Goal: Task Accomplishment & Management: Use online tool/utility

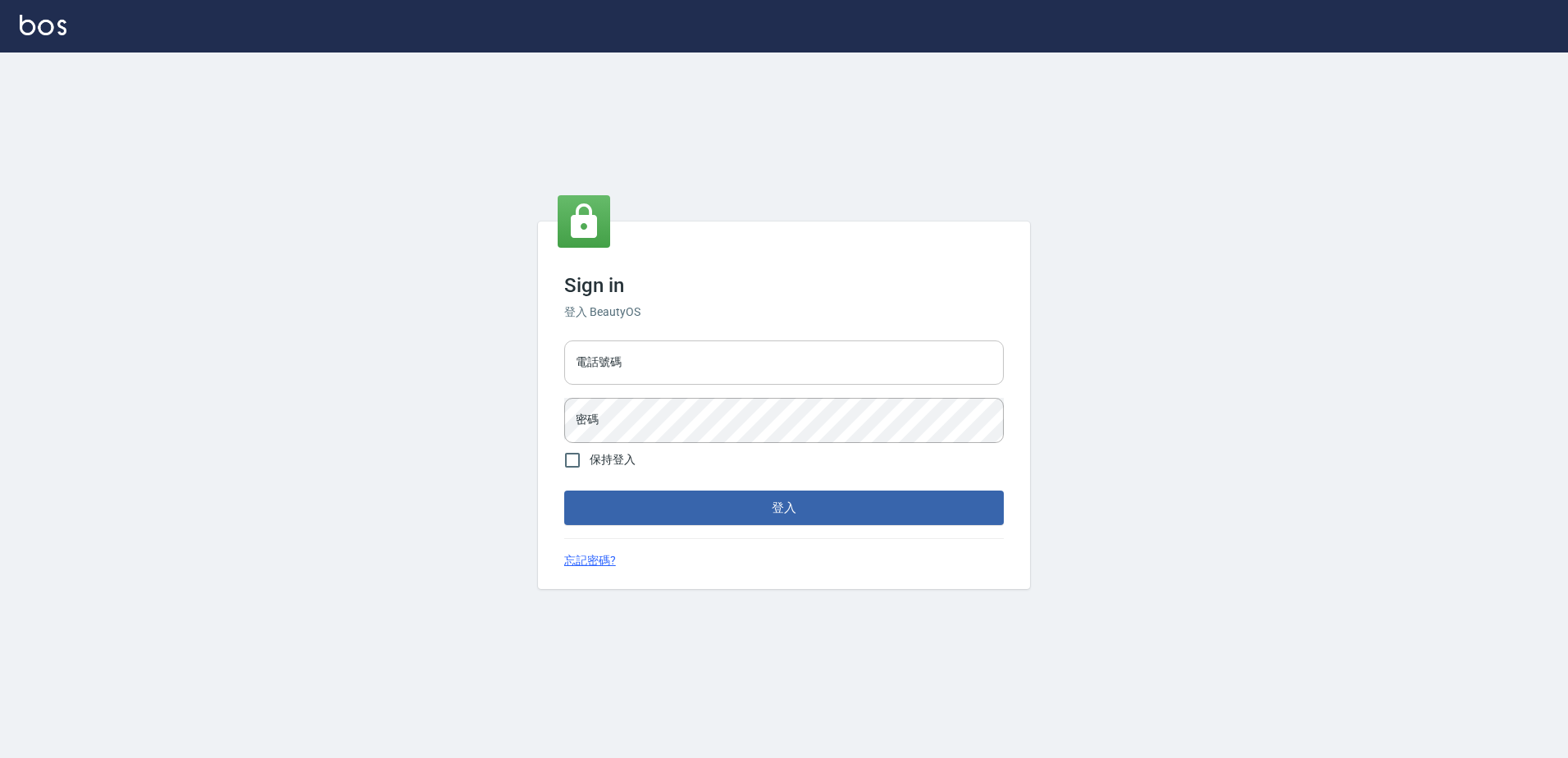
click at [705, 352] on input "電話號碼" at bounding box center [783, 363] width 440 height 44
type input "0426865599"
click at [564, 491] on button "登入" at bounding box center [783, 508] width 440 height 35
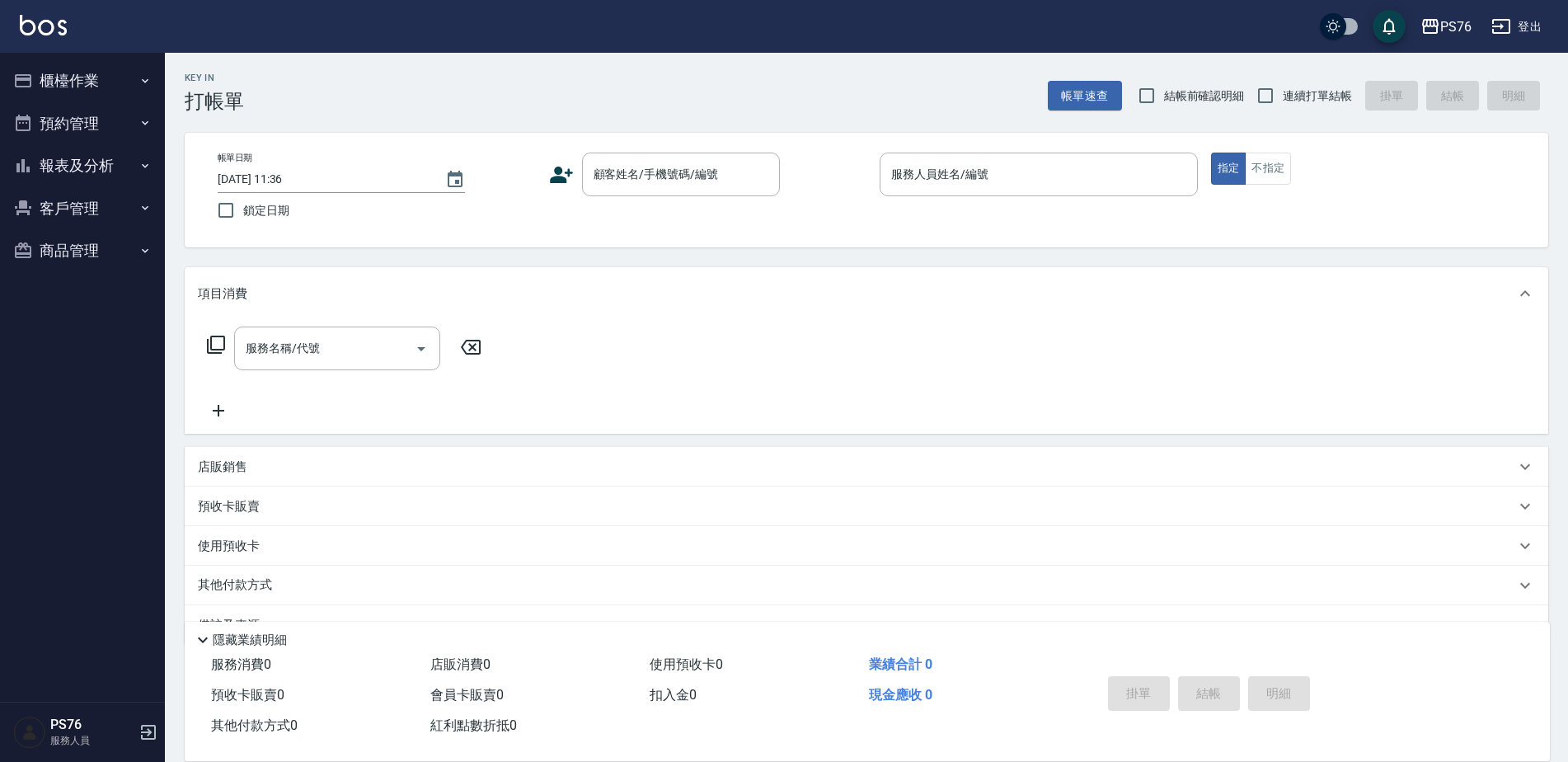
click at [1299, 109] on label "連續打單結帳" at bounding box center [1300, 96] width 104 height 35
click at [1282, 109] on input "連續打單結帳" at bounding box center [1265, 96] width 35 height 35
checkbox input "true"
click at [74, 157] on button "報表及分析" at bounding box center [82, 165] width 151 height 43
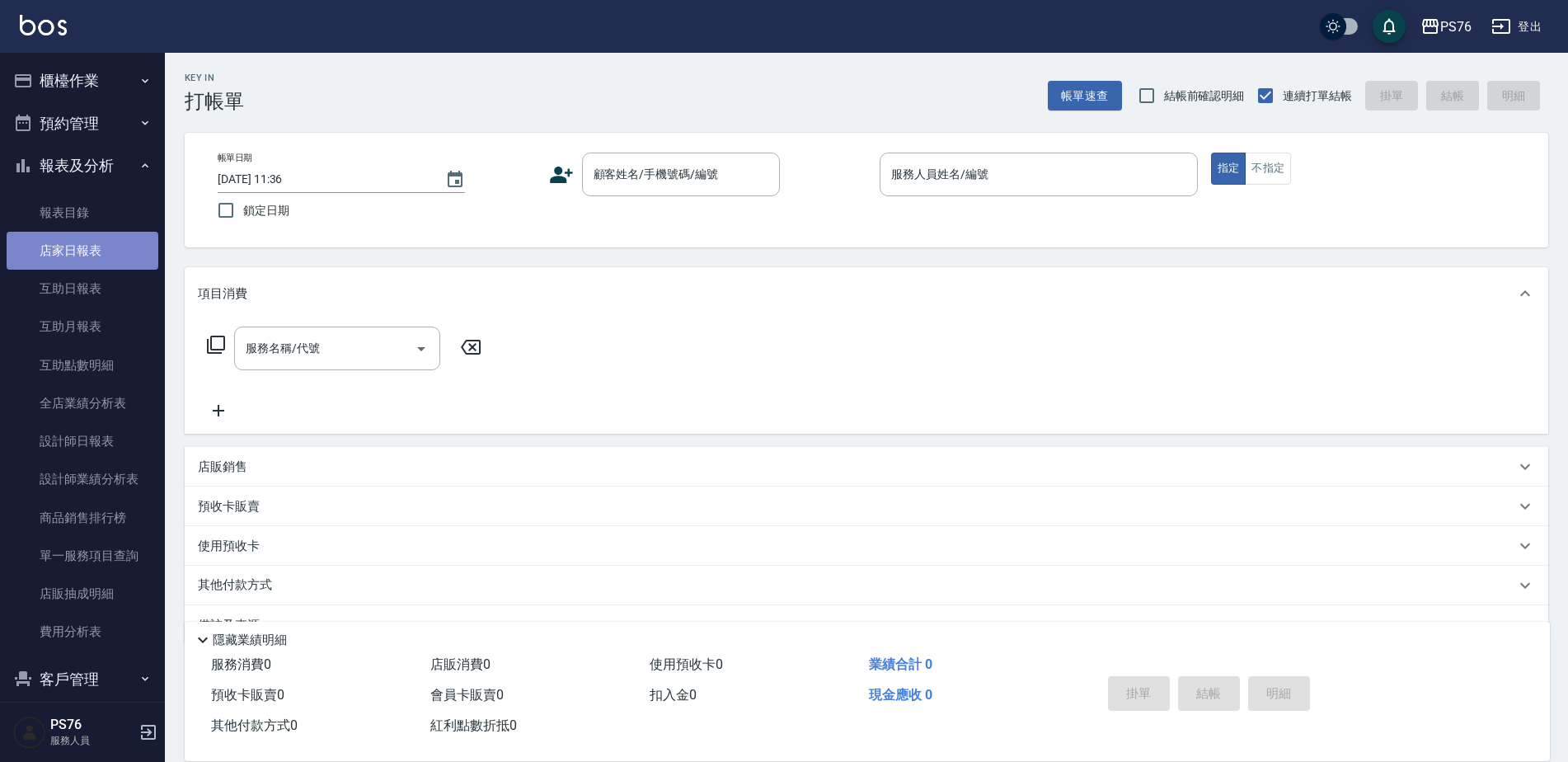
click at [97, 250] on link "店家日報表" at bounding box center [82, 251] width 151 height 38
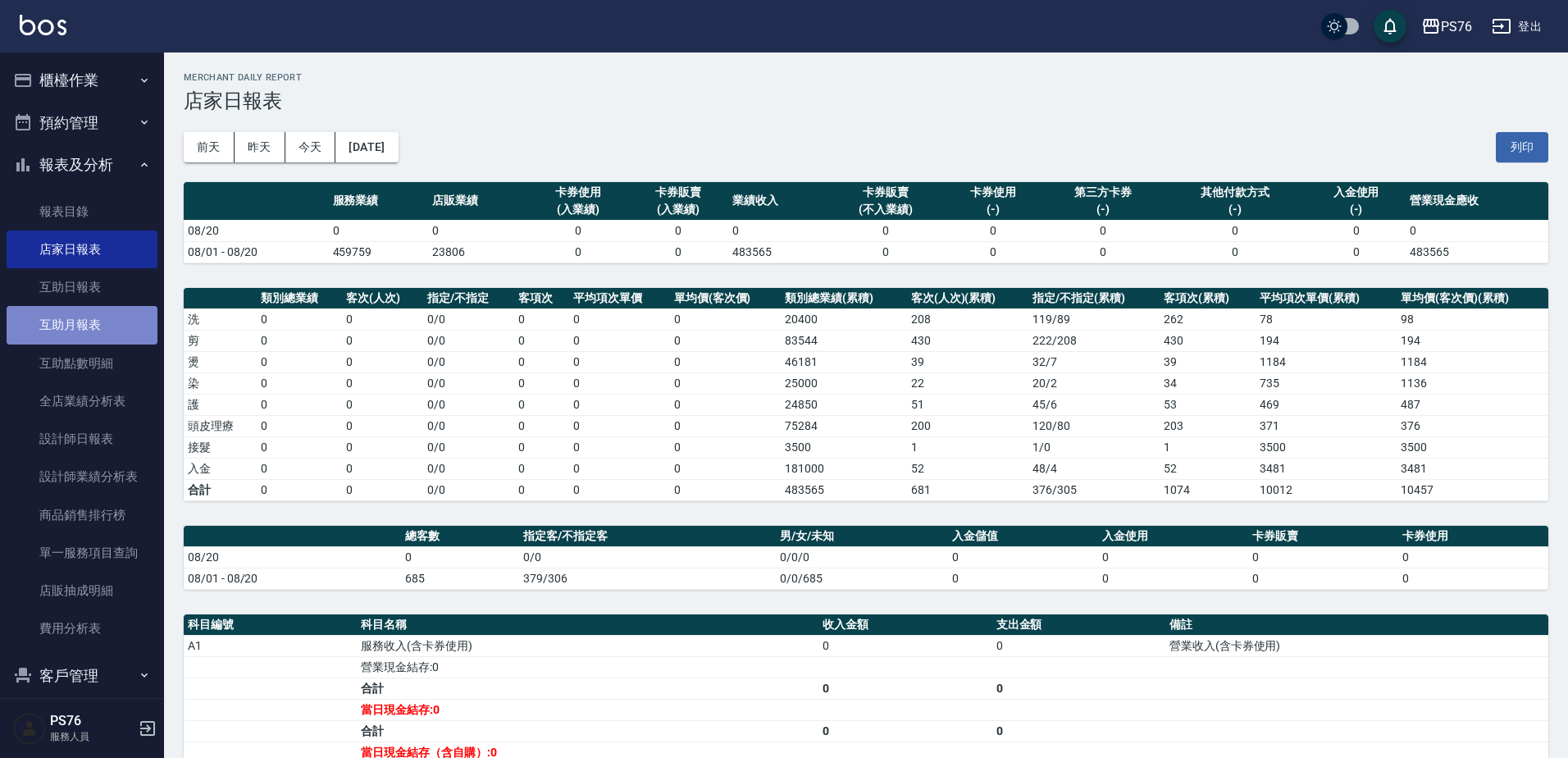
click at [105, 331] on link "互助月報表" at bounding box center [82, 325] width 151 height 38
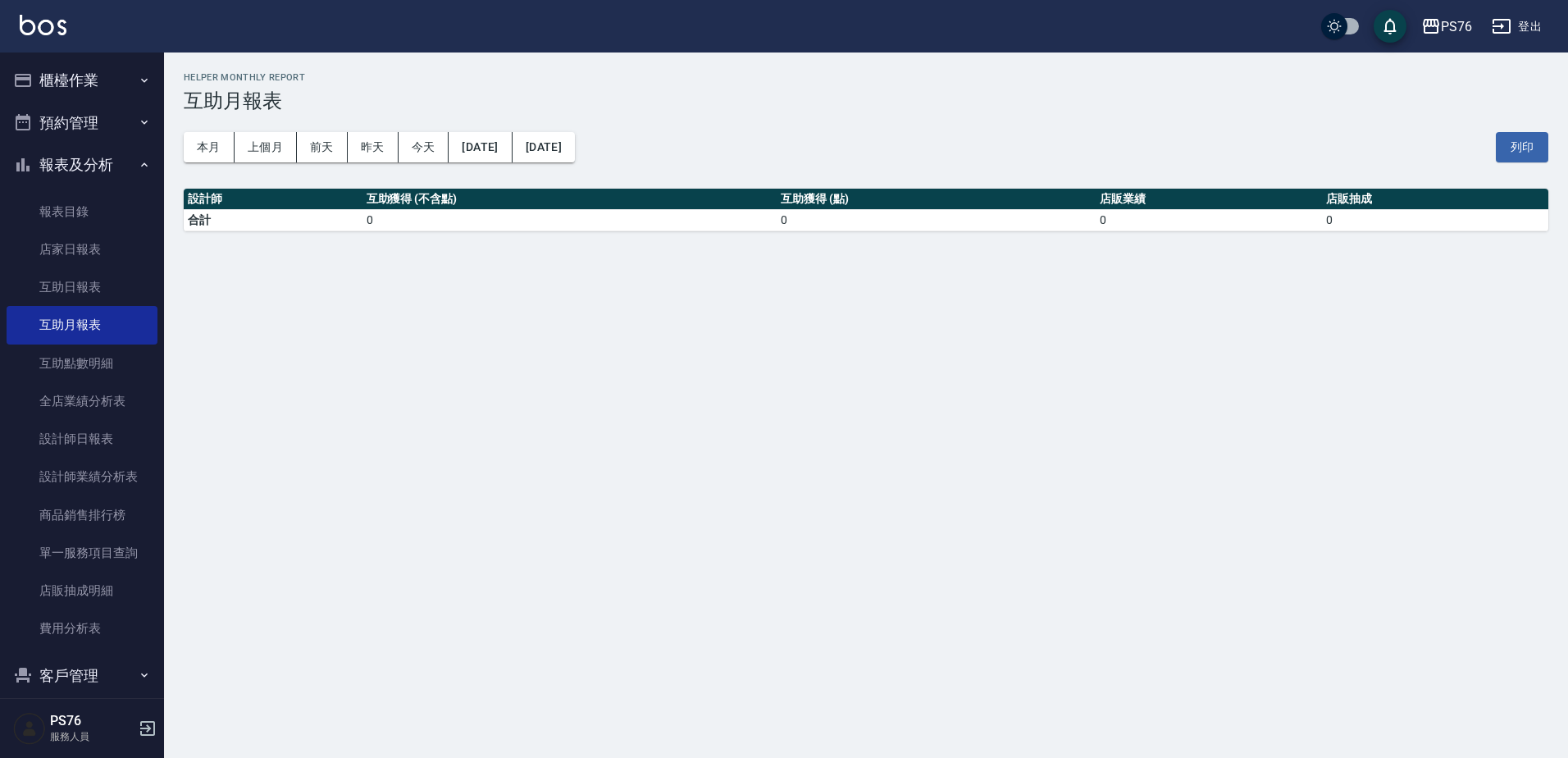
click at [115, 166] on button "報表及分析" at bounding box center [82, 164] width 151 height 42
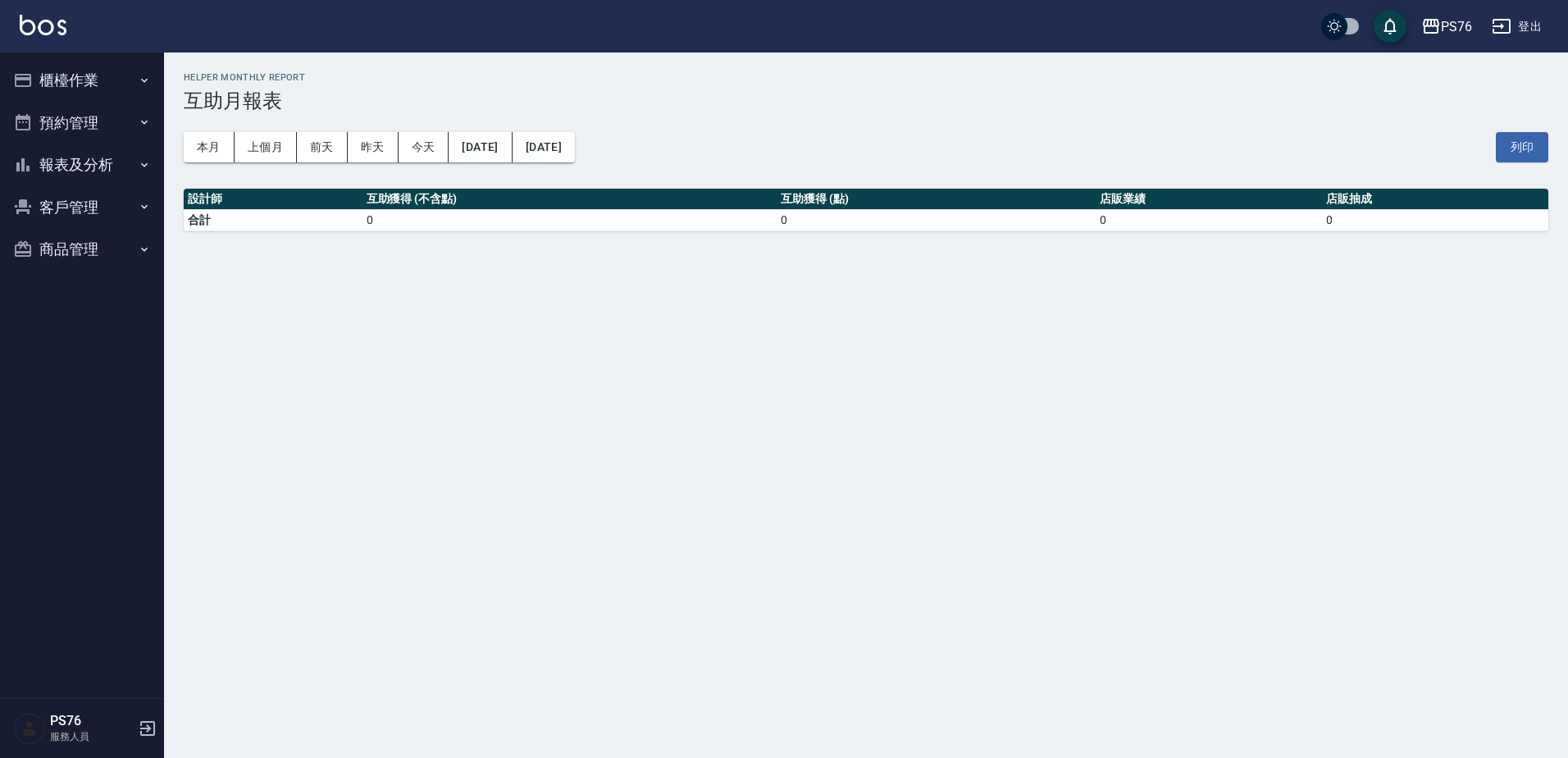
click at [125, 67] on button "櫃檯作業" at bounding box center [82, 80] width 151 height 42
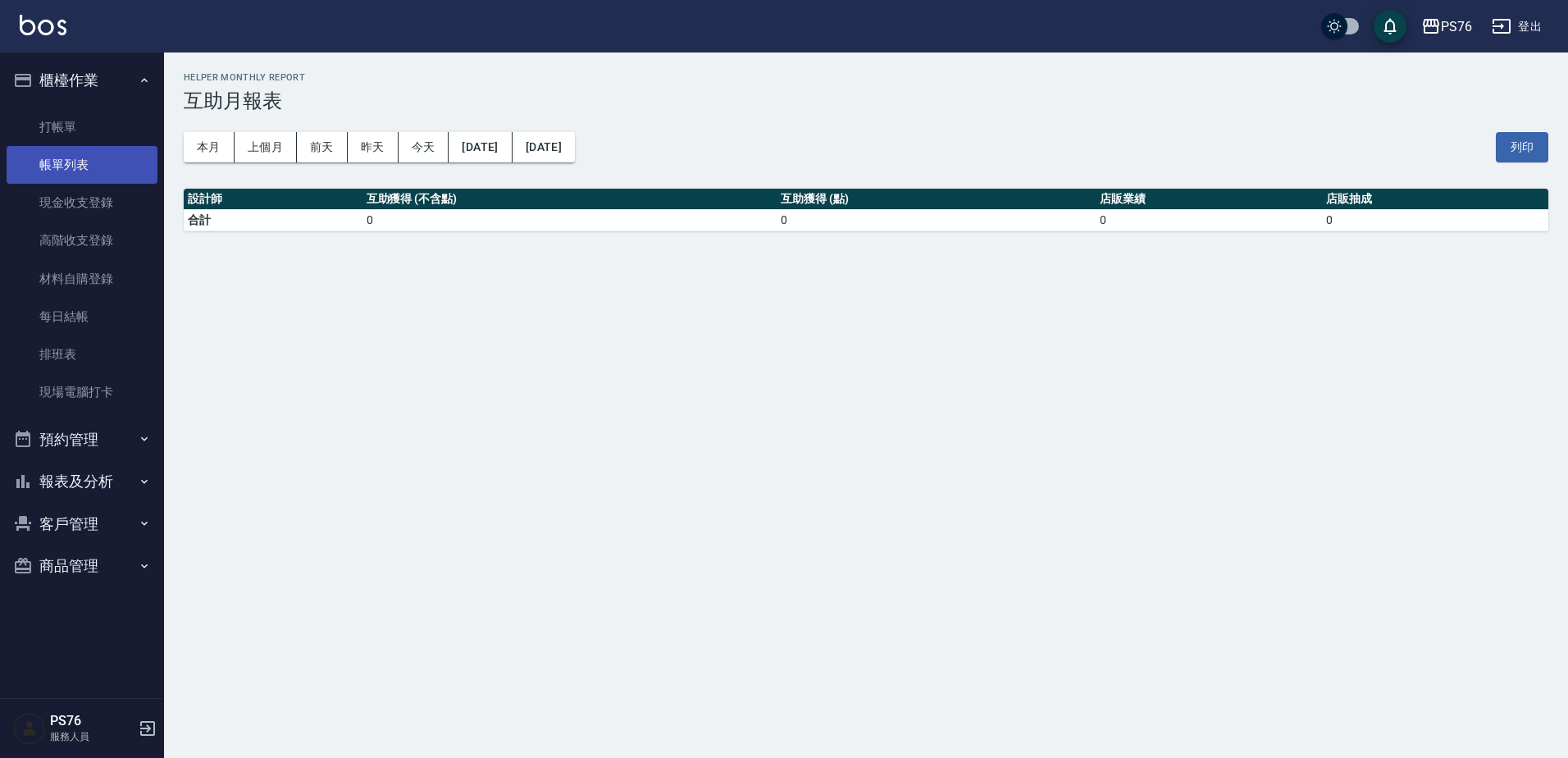
click at [90, 168] on link "帳單列表" at bounding box center [82, 165] width 151 height 38
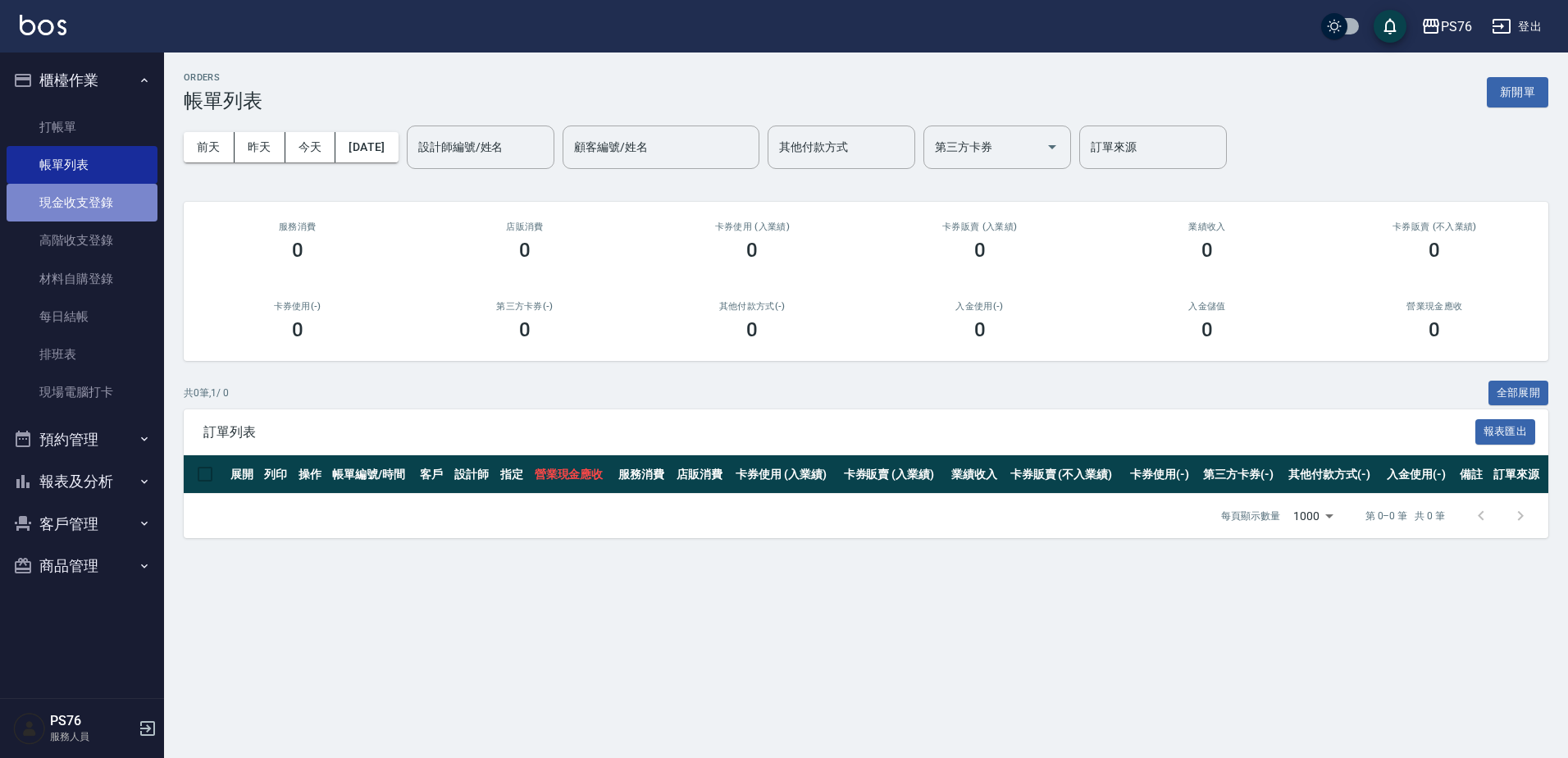
click at [59, 197] on link "現金收支登錄" at bounding box center [82, 202] width 151 height 38
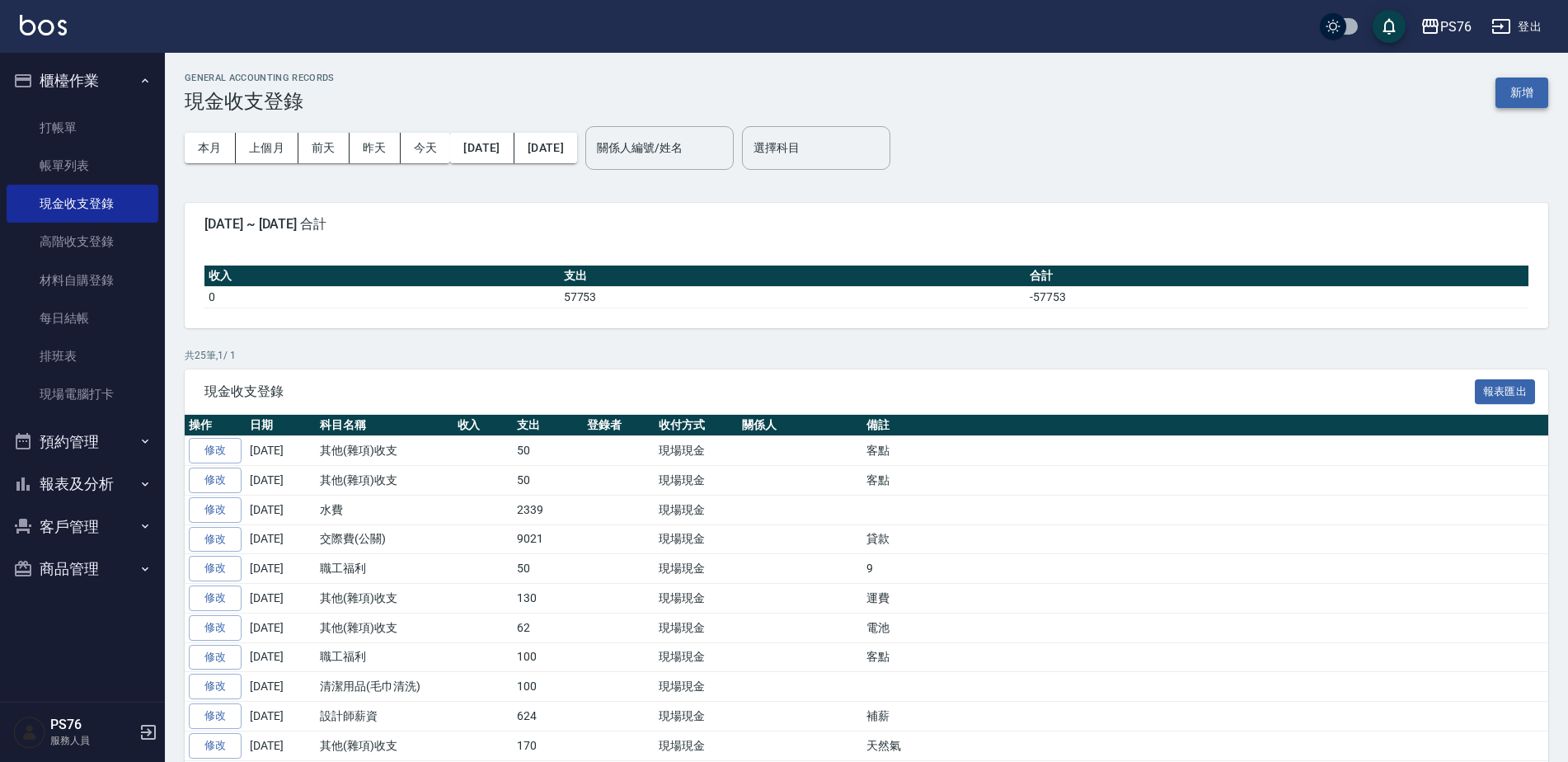
click at [1534, 88] on button "新增" at bounding box center [1522, 93] width 53 height 30
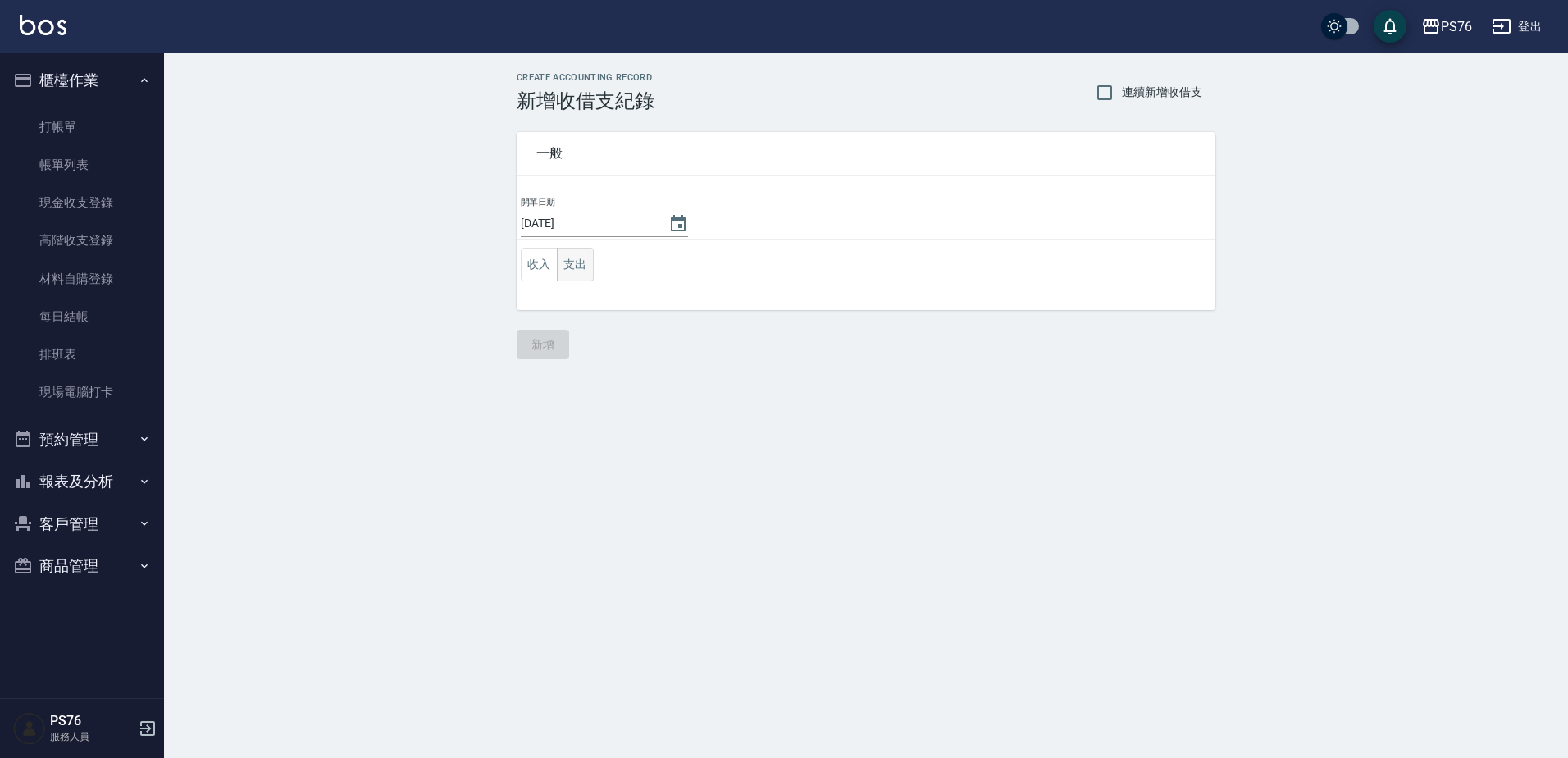
click at [588, 255] on button "支出" at bounding box center [574, 265] width 37 height 34
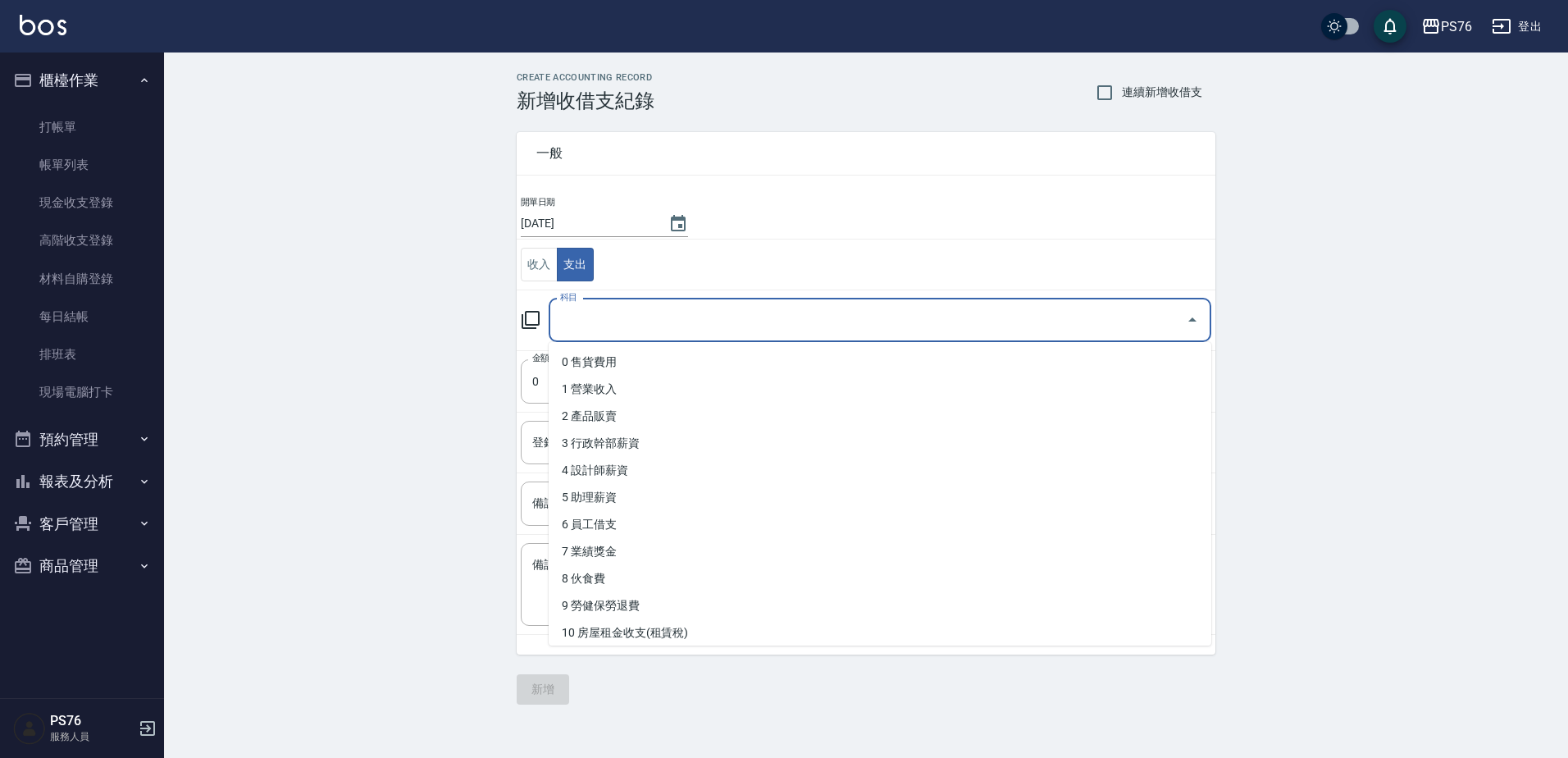
click at [680, 330] on input "科目" at bounding box center [868, 320] width 623 height 28
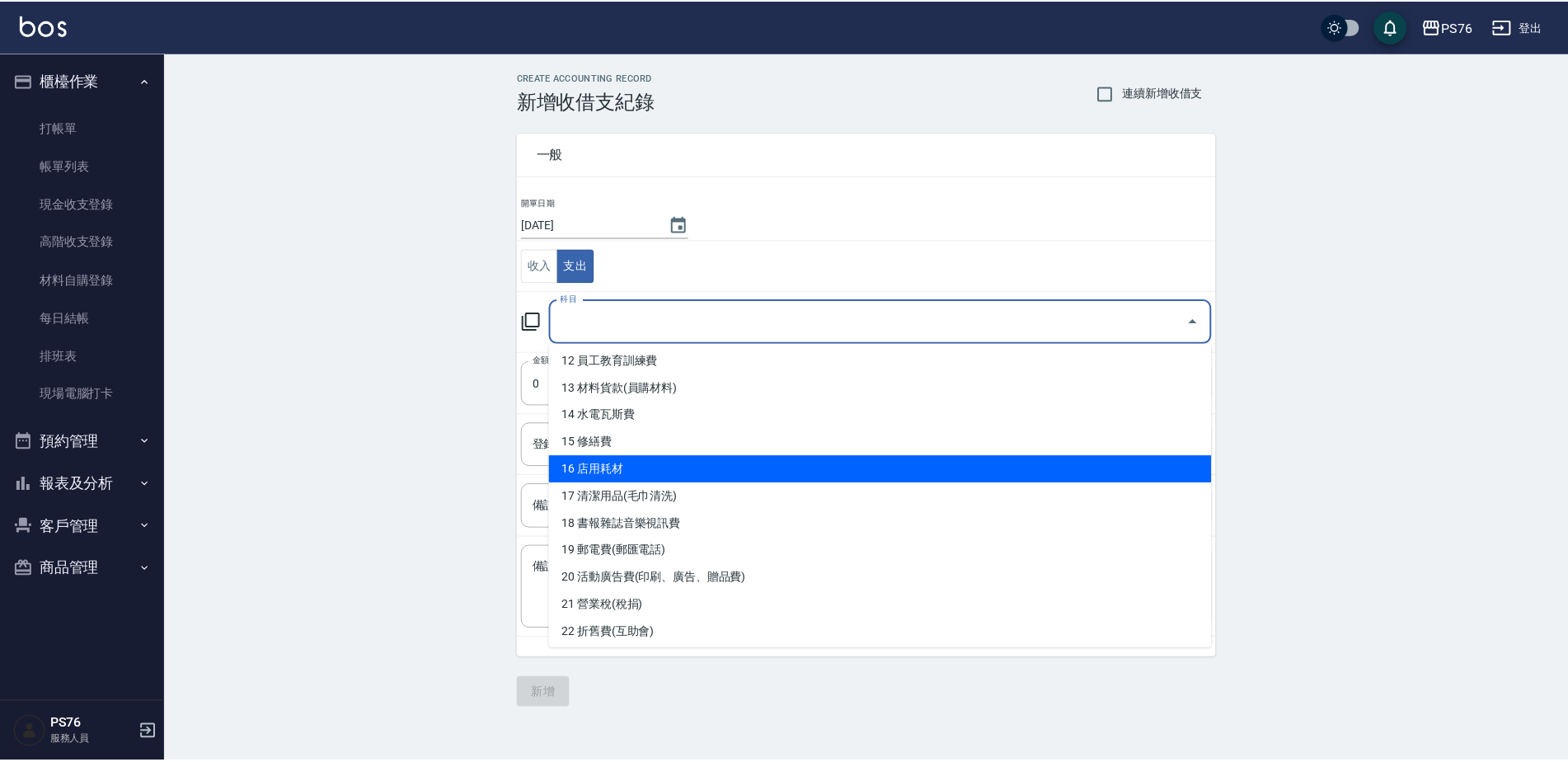
scroll to position [413, 0]
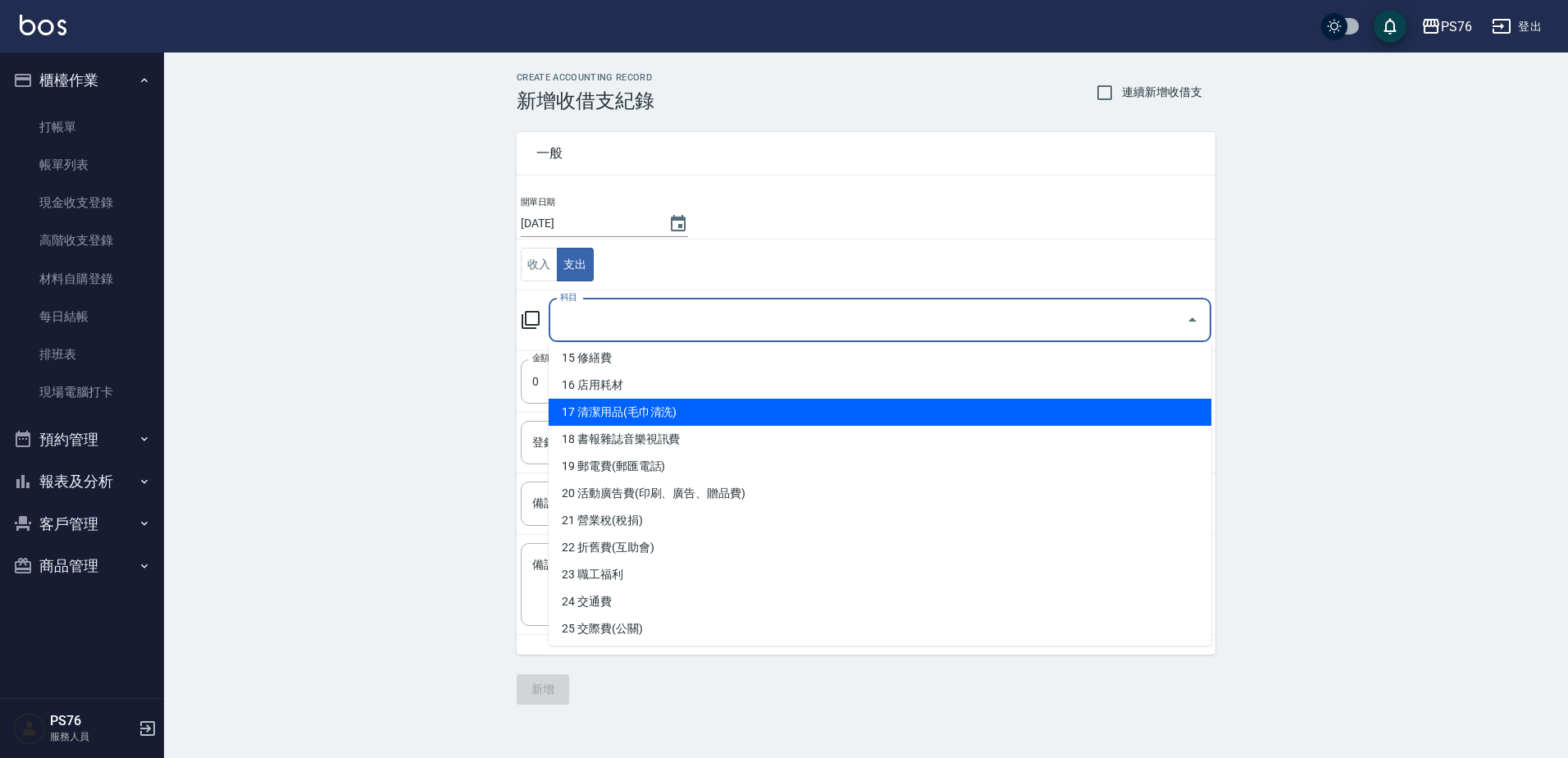
click at [778, 424] on li "17 清潔用品(毛巾清洗)" at bounding box center [880, 411] width 663 height 27
type input "17 清潔用品(毛巾清洗)"
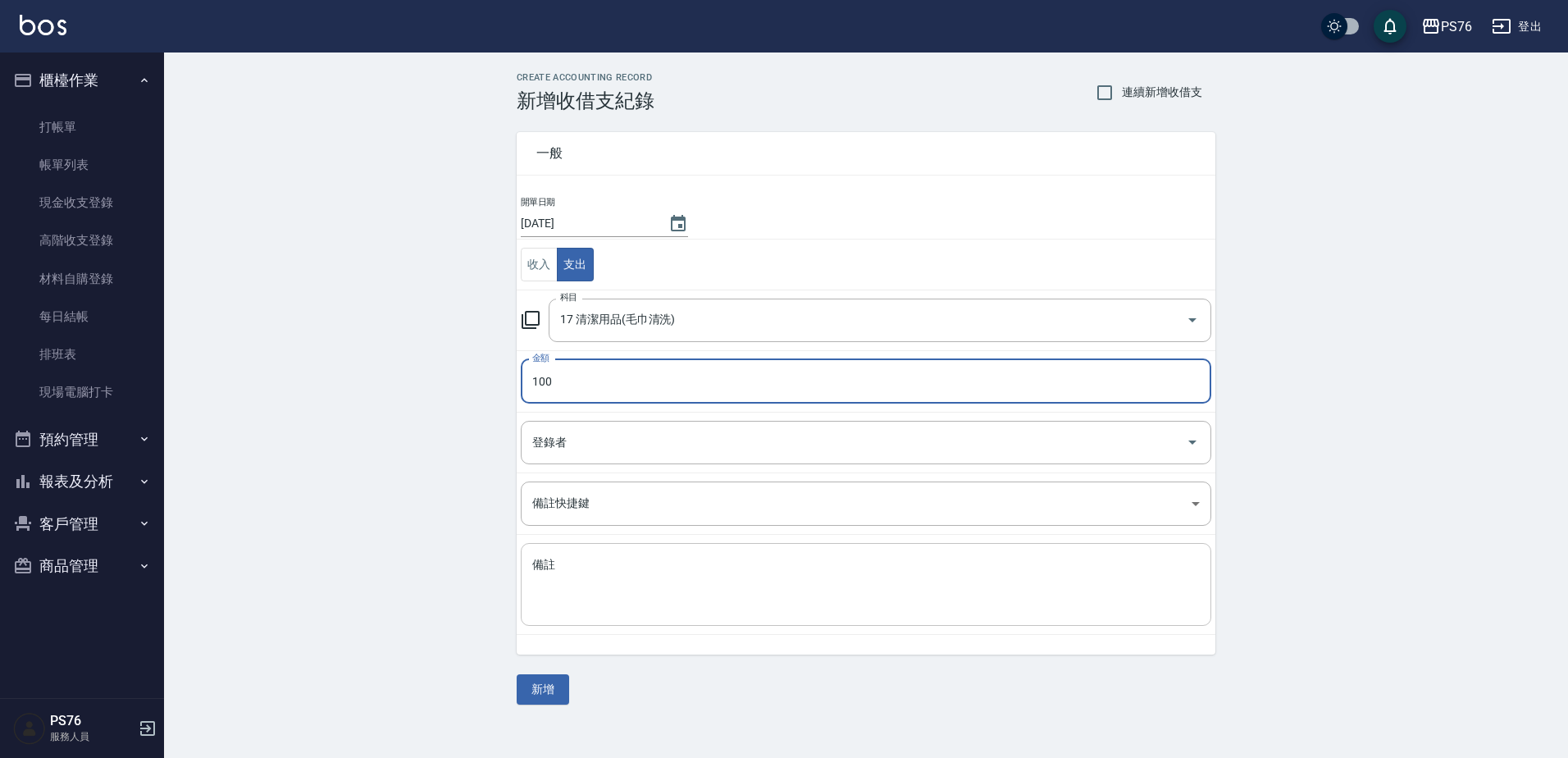
type input "100"
click at [627, 581] on textarea "備註" at bounding box center [865, 584] width 667 height 56
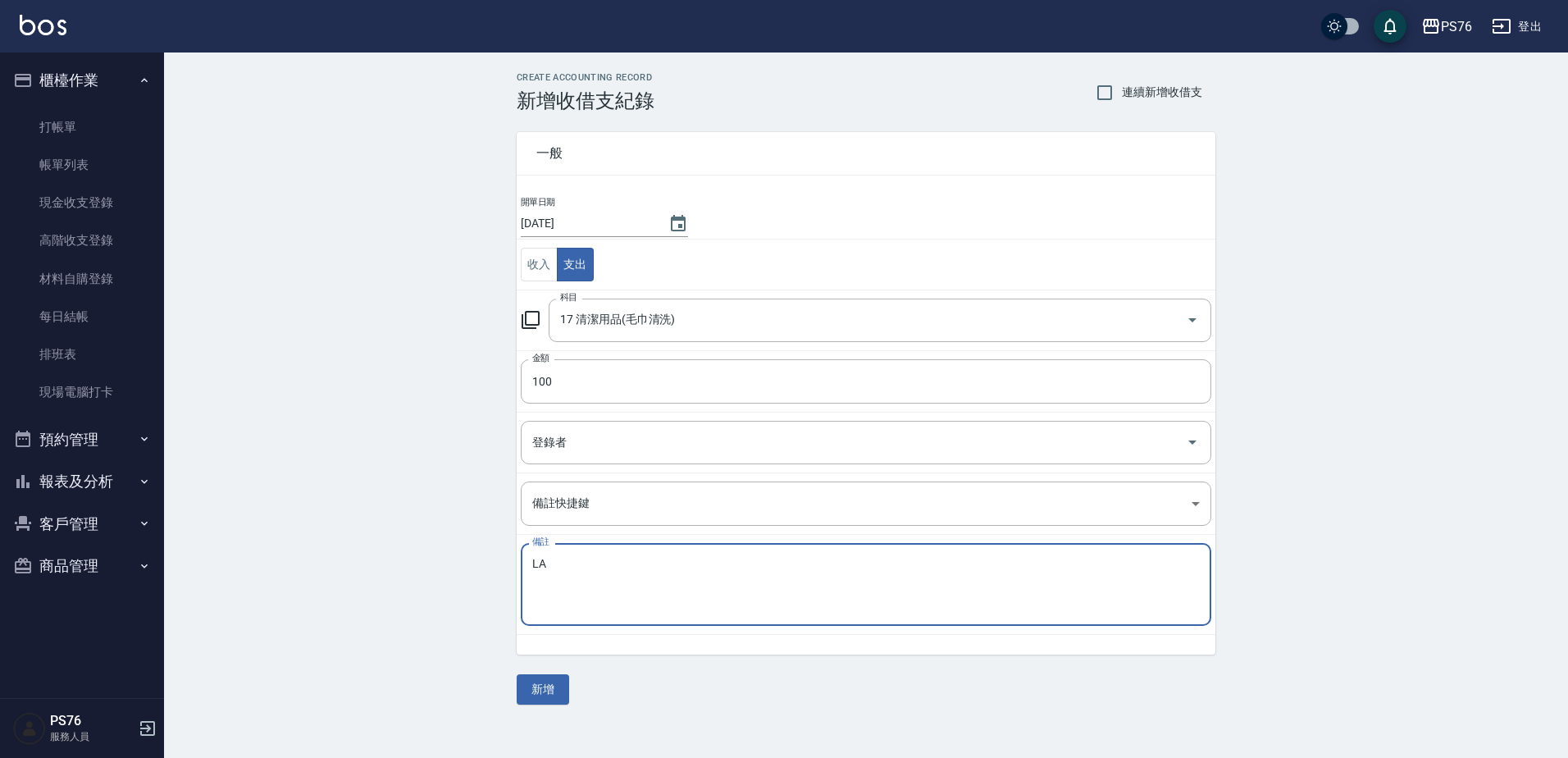
type textarea "L"
type textarea "A"
type textarea "喜"
type textarea "洗"
click at [549, 690] on button "新增" at bounding box center [543, 689] width 53 height 30
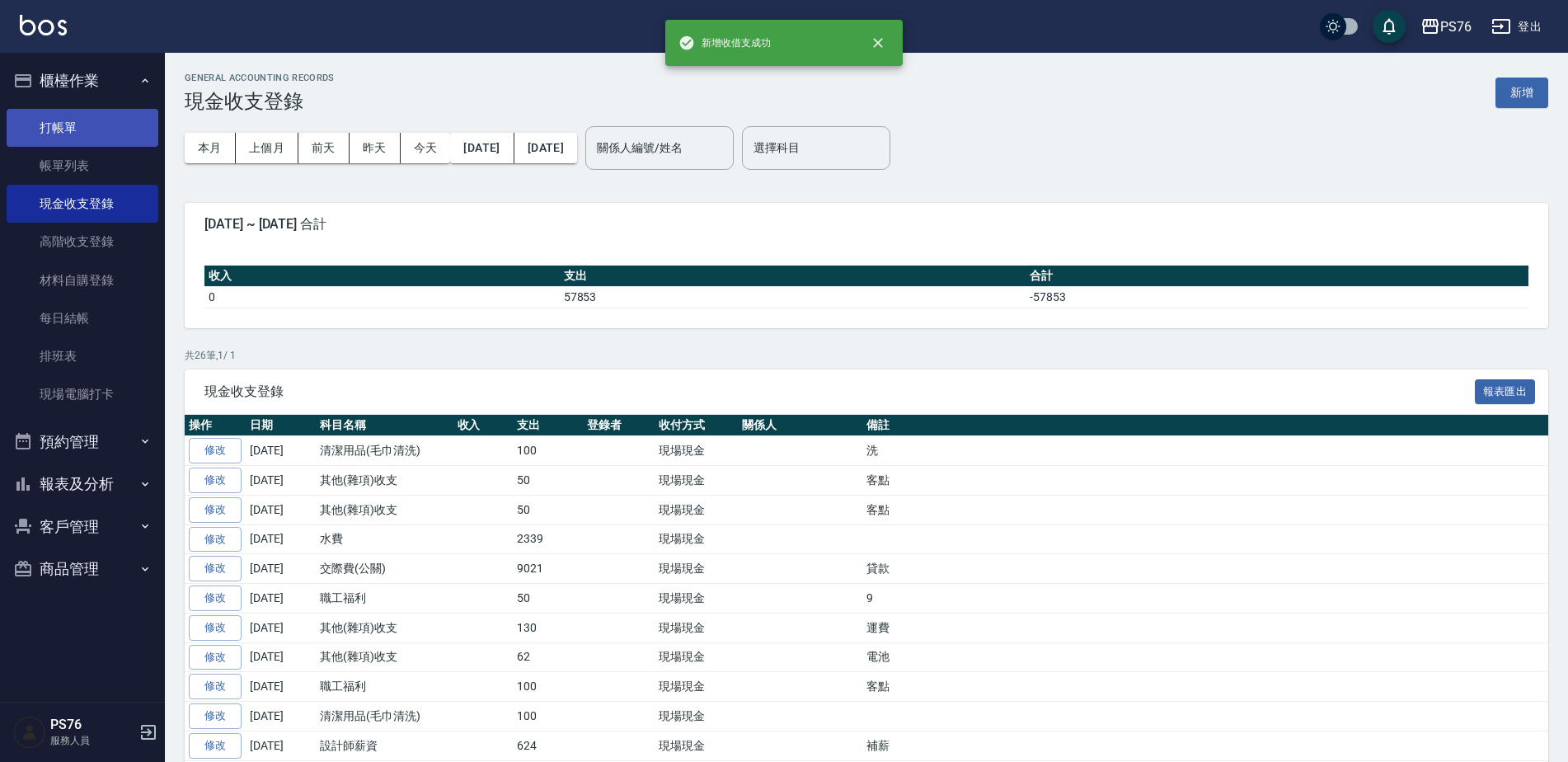
click at [105, 128] on link "打帳單" at bounding box center [82, 128] width 151 height 38
